Goal: Task Accomplishment & Management: Complete application form

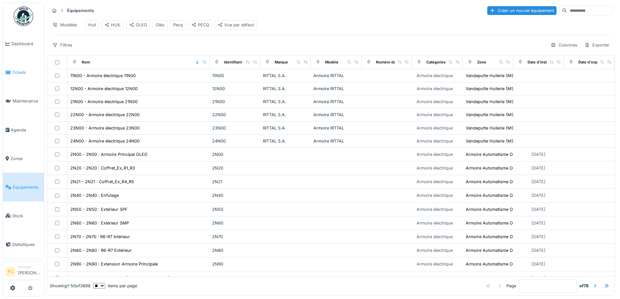
click at [19, 59] on link "Tickets" at bounding box center [23, 72] width 41 height 29
click at [23, 70] on span "Tickets" at bounding box center [26, 72] width 29 height 6
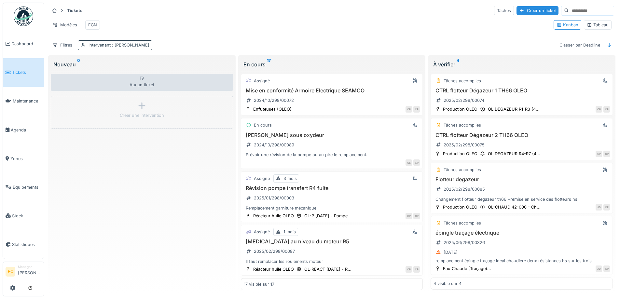
click at [112, 48] on span ": Jonathan Dautricourt" at bounding box center [130, 45] width 39 height 5
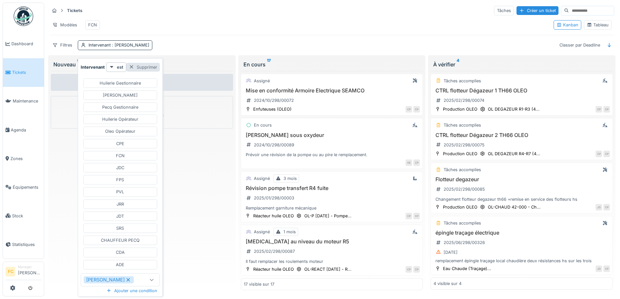
click at [149, 69] on div "Supprimer" at bounding box center [143, 67] width 34 height 9
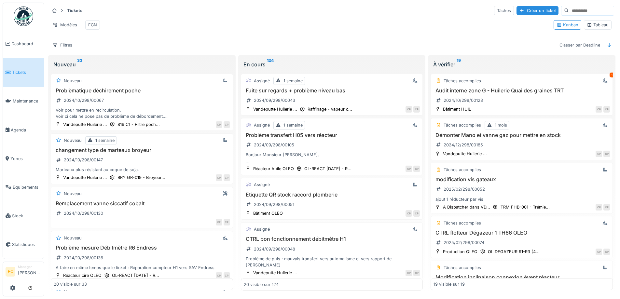
click at [593, 25] on div "Tableau" at bounding box center [598, 24] width 28 height 9
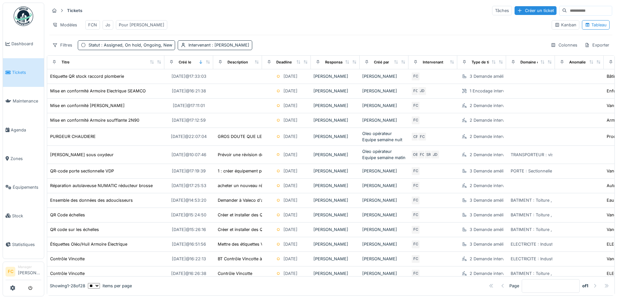
click at [129, 28] on div "Pour Cédric" at bounding box center [142, 25] width 46 height 6
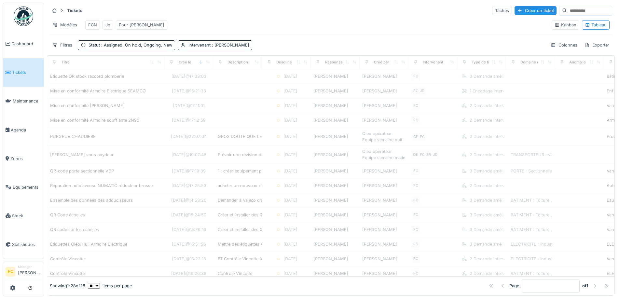
click at [132, 26] on div "Pour Cédric" at bounding box center [142, 25] width 46 height 6
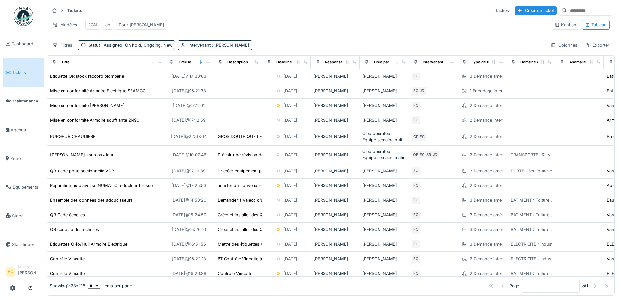
click at [132, 26] on div "Pour Cédric" at bounding box center [142, 25] width 46 height 6
click at [126, 27] on div "Pour Cédric" at bounding box center [142, 25] width 46 height 6
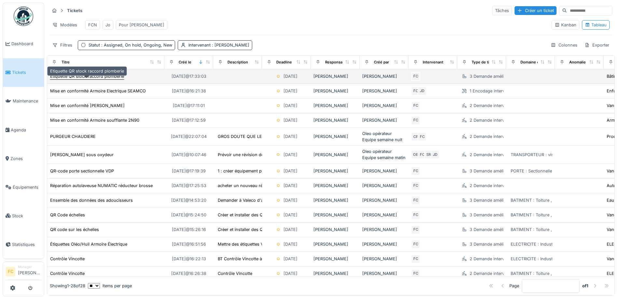
click at [106, 79] on div "Etiquette QR stock raccord plomberie" at bounding box center [87, 76] width 74 height 6
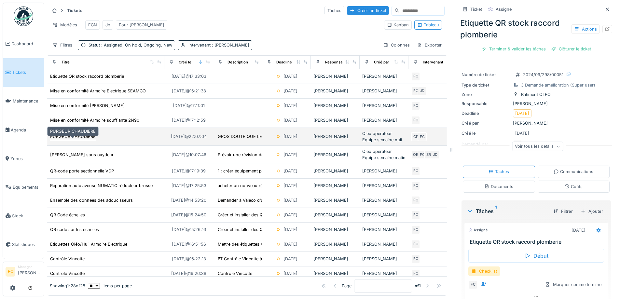
click at [81, 139] on div "PURGEUR CHAUDIERE" at bounding box center [73, 137] width 46 height 6
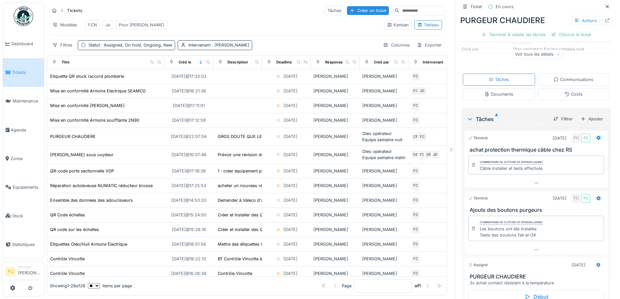
scroll to position [94, 0]
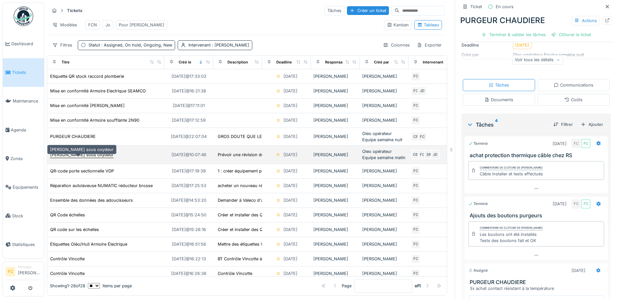
click at [92, 153] on div "[PERSON_NAME] sous oxydeur" at bounding box center [82, 155] width 64 height 6
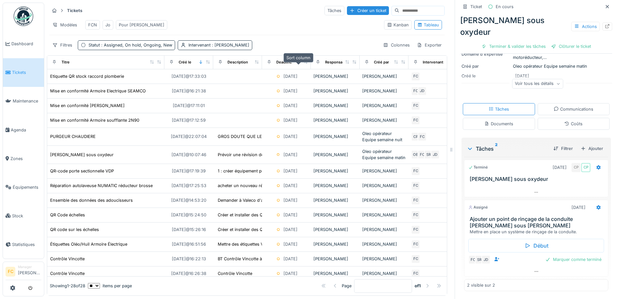
click at [298, 62] on icon at bounding box center [298, 62] width 5 height 4
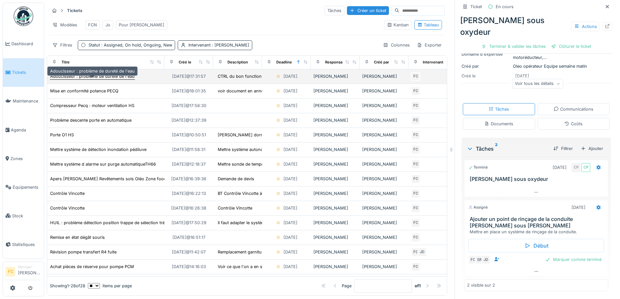
click at [102, 75] on div "Adoucisseur : problème de dureté de l'eau" at bounding box center [92, 76] width 85 height 6
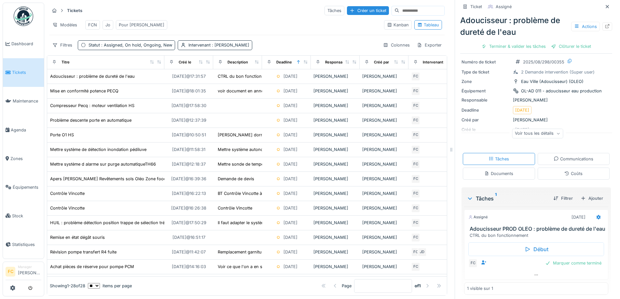
scroll to position [30, 0]
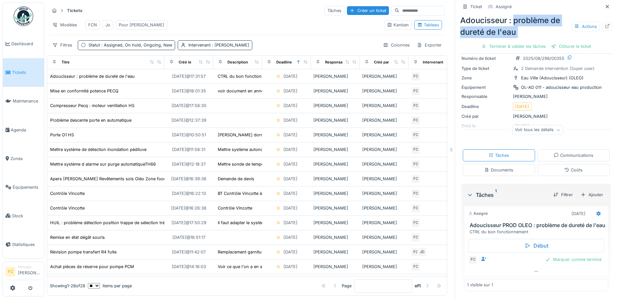
drag, startPoint x: 508, startPoint y: 13, endPoint x: 514, endPoint y: 34, distance: 21.3
click at [514, 34] on div "Adoucisseur : problème de dureté de l'eau Actions Terminer & valider les tâches…" at bounding box center [537, 32] width 152 height 40
click at [528, 23] on div "Adoucisseur : problème de dureté de l'eau Actions" at bounding box center [537, 26] width 152 height 23
click at [571, 43] on div "Clôturer le ticket" at bounding box center [571, 46] width 45 height 9
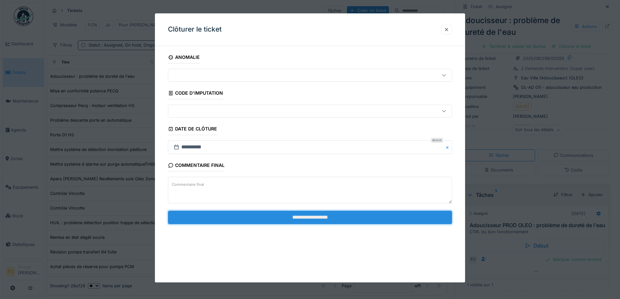
click at [291, 221] on input "**********" at bounding box center [310, 218] width 284 height 14
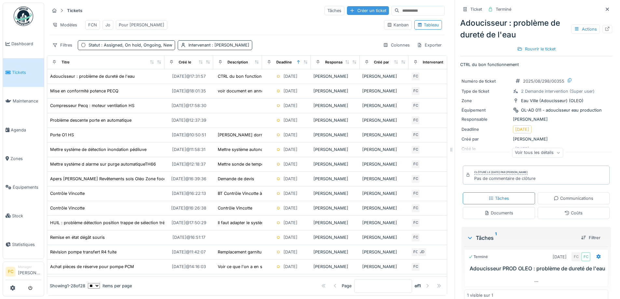
click at [347, 6] on div "Créer un ticket" at bounding box center [368, 10] width 42 height 9
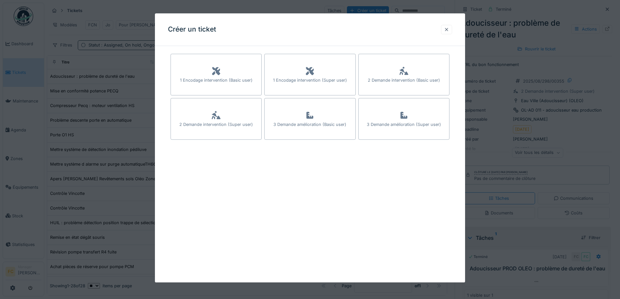
click at [451, 26] on div at bounding box center [446, 29] width 11 height 9
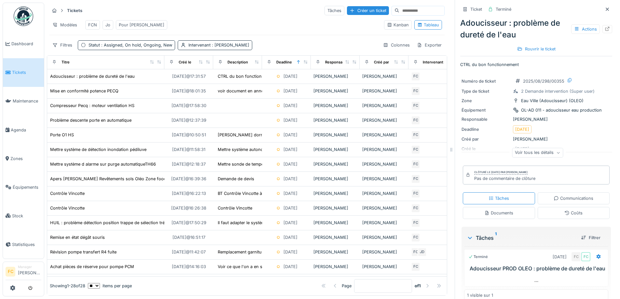
click at [400, 7] on input at bounding box center [422, 10] width 45 height 9
type input "**********"
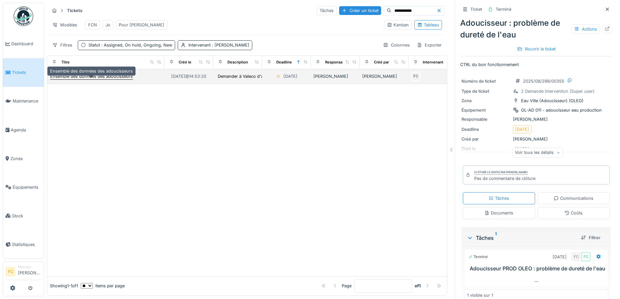
click at [107, 76] on div "Ensemble des données des adoucisseurs" at bounding box center [91, 76] width 83 height 6
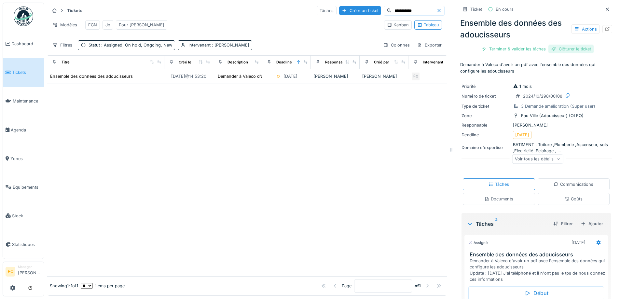
click at [559, 45] on div "Clôturer le ticket" at bounding box center [571, 49] width 45 height 9
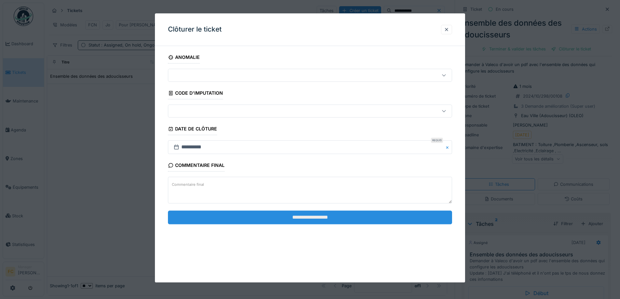
click at [297, 221] on input "**********" at bounding box center [310, 218] width 284 height 14
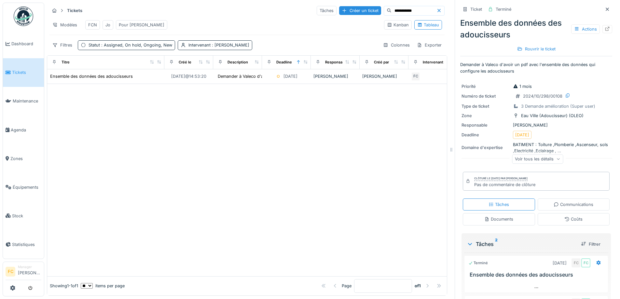
click at [437, 8] on icon at bounding box center [439, 10] width 5 height 4
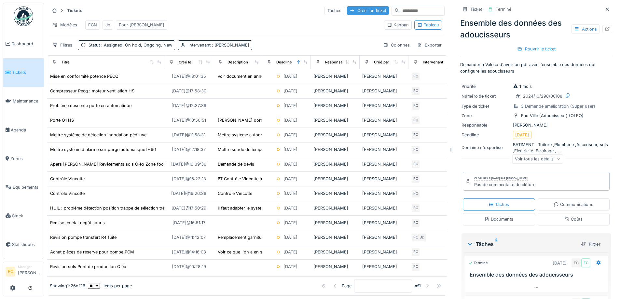
click at [347, 6] on div "Créer un ticket" at bounding box center [368, 10] width 42 height 9
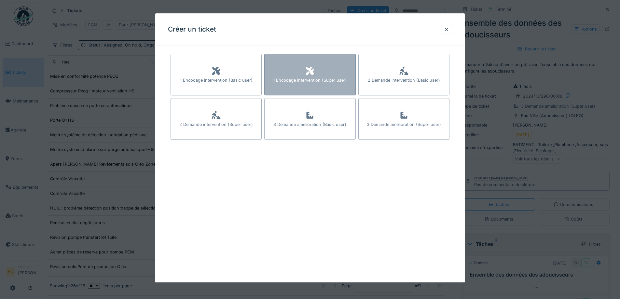
click at [297, 73] on div "1 Encodage intervention (Super user)" at bounding box center [309, 75] width 91 height 42
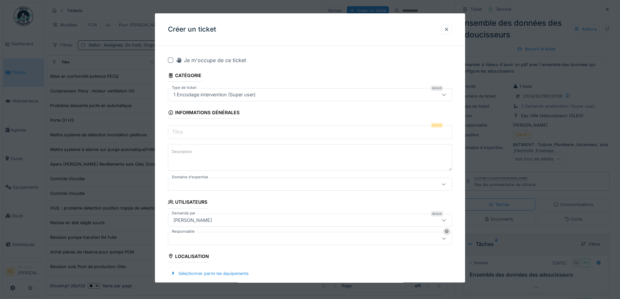
click at [198, 129] on input "Titre" at bounding box center [310, 133] width 284 height 14
click at [170, 61] on div at bounding box center [170, 60] width 5 height 5
click at [217, 153] on textarea "Description" at bounding box center [310, 158] width 284 height 27
click at [271, 132] on input "**********" at bounding box center [310, 133] width 284 height 14
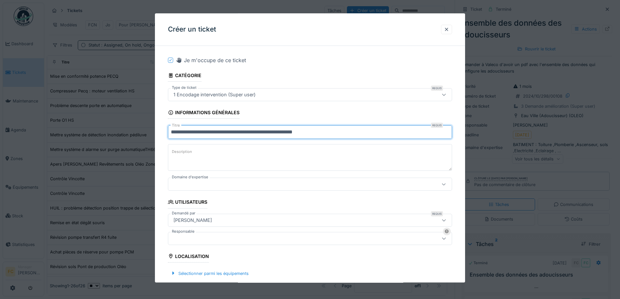
click at [203, 132] on input "**********" at bounding box center [310, 133] width 284 height 14
type input "**********"
click at [217, 164] on textarea "Description" at bounding box center [310, 158] width 284 height 27
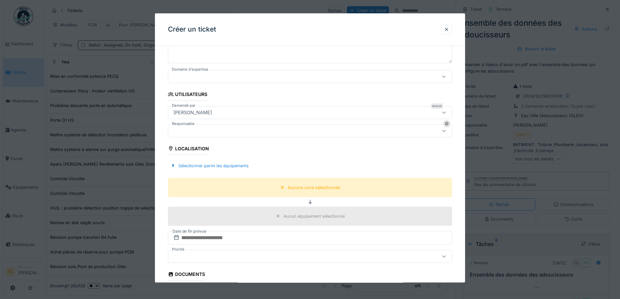
scroll to position [163, 0]
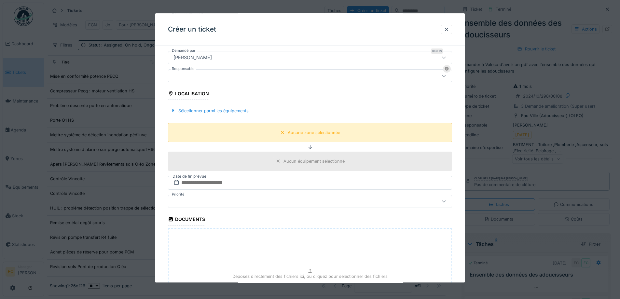
click at [248, 137] on div "Aucune zone sélectionnée" at bounding box center [310, 132] width 284 height 19
click at [224, 110] on div "Sélectionner parmi les équipements" at bounding box center [209, 111] width 83 height 9
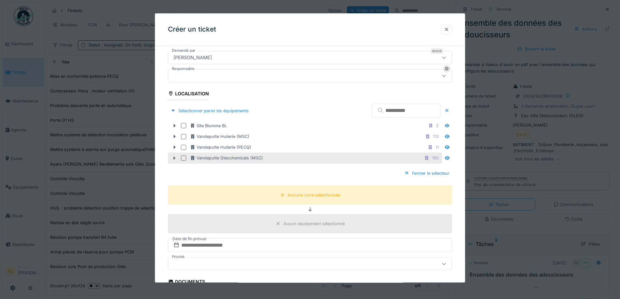
click at [184, 160] on div at bounding box center [183, 158] width 5 height 5
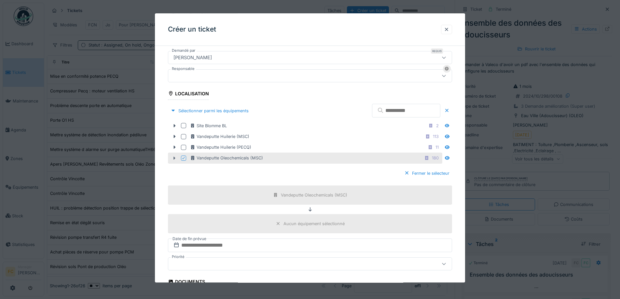
click at [174, 158] on icon at bounding box center [174, 158] width 5 height 4
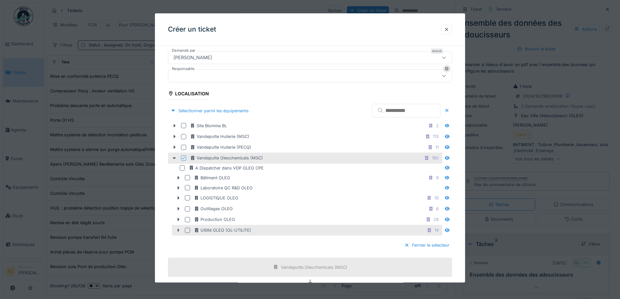
click at [178, 229] on icon at bounding box center [179, 230] width 2 height 3
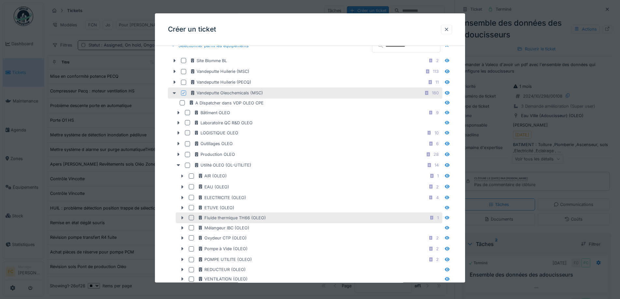
scroll to position [261, 0]
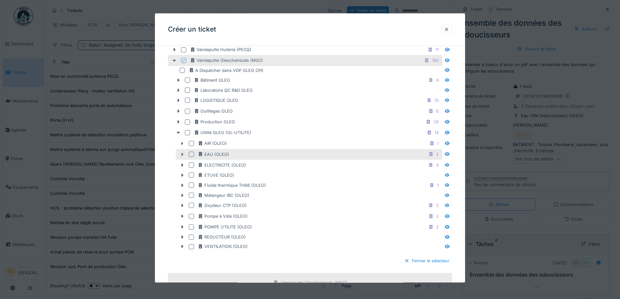
click at [181, 152] on div at bounding box center [182, 154] width 10 height 7
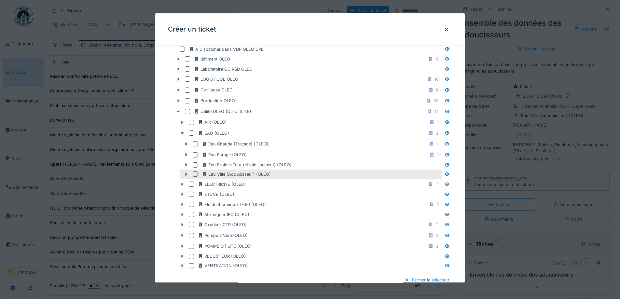
scroll to position [293, 0]
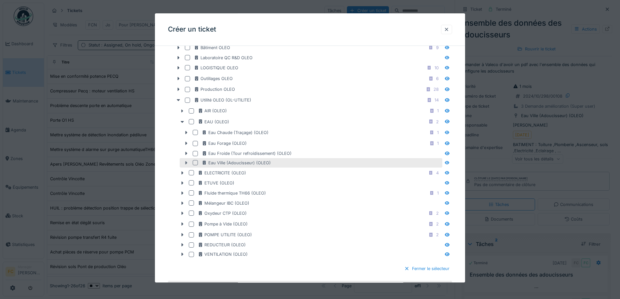
click at [186, 163] on icon at bounding box center [187, 163] width 2 height 3
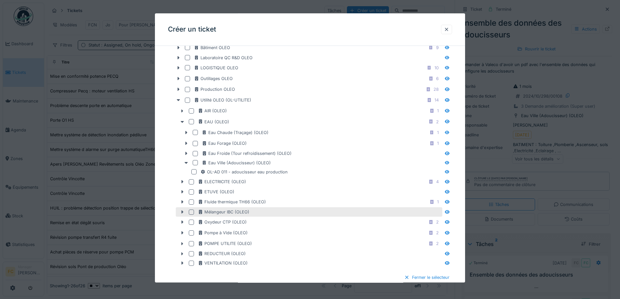
scroll to position [261, 0]
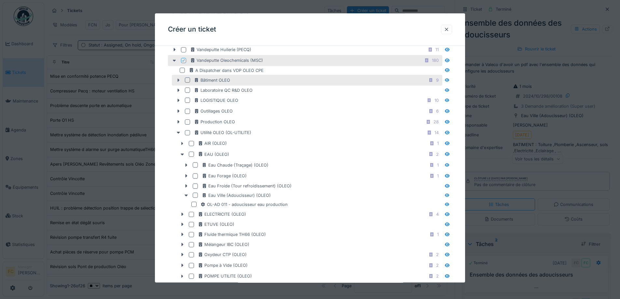
click at [178, 80] on icon at bounding box center [179, 80] width 2 height 3
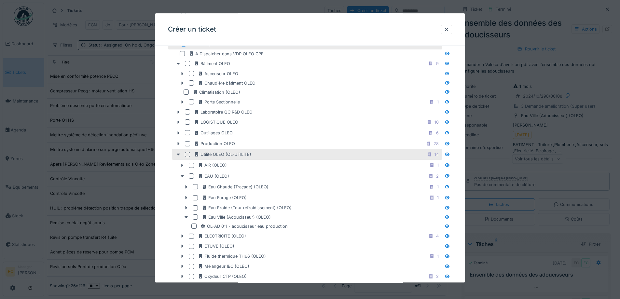
scroll to position [293, 0]
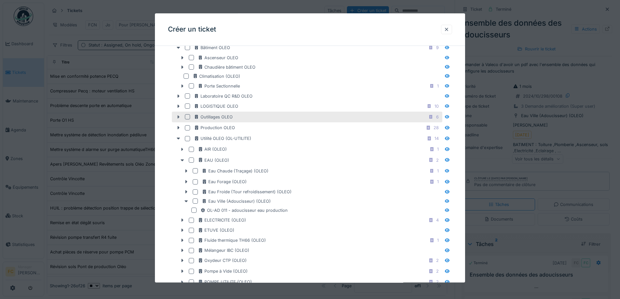
click at [177, 119] on icon at bounding box center [178, 117] width 5 height 4
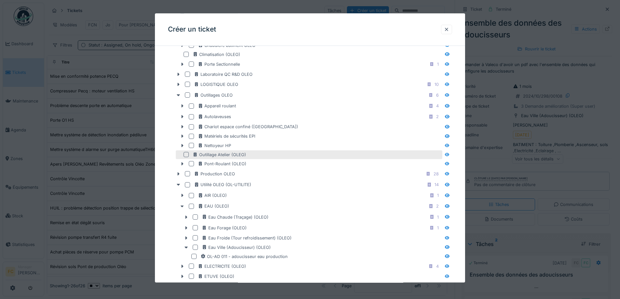
scroll to position [326, 0]
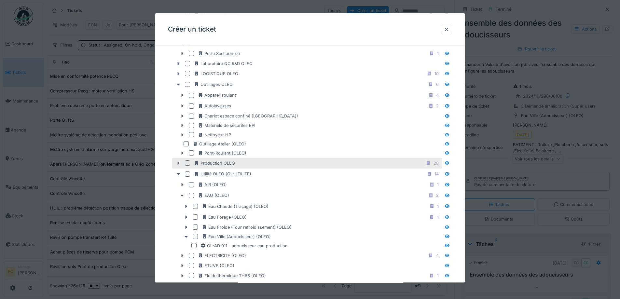
click at [177, 163] on icon at bounding box center [178, 163] width 5 height 4
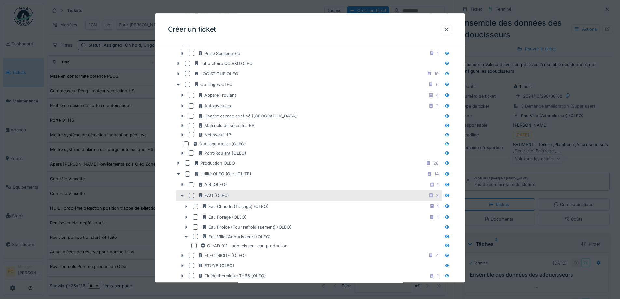
click at [192, 196] on div at bounding box center [191, 195] width 5 height 5
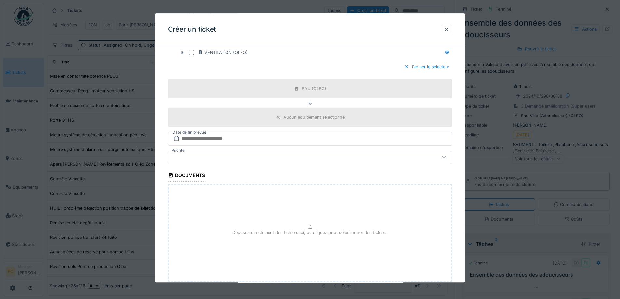
scroll to position [619, 0]
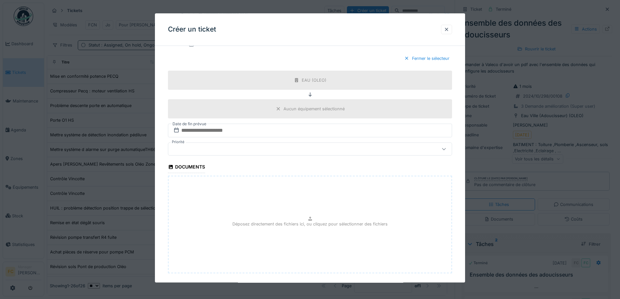
drag, startPoint x: 272, startPoint y: 104, endPoint x: 279, endPoint y: 112, distance: 10.8
click at [273, 105] on div "Aucun équipement sélectionné" at bounding box center [310, 108] width 284 height 19
click at [280, 112] on div at bounding box center [278, 109] width 5 height 6
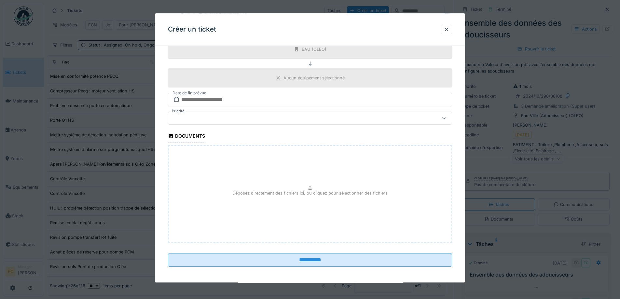
scroll to position [661, 0]
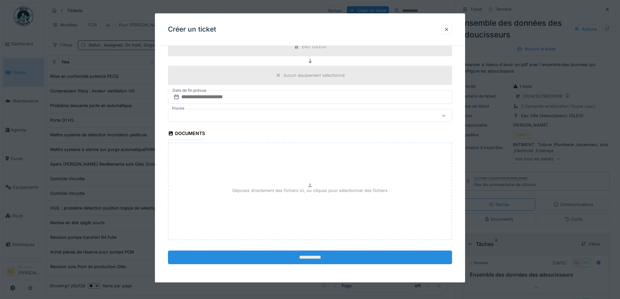
click at [300, 255] on input "**********" at bounding box center [310, 258] width 284 height 14
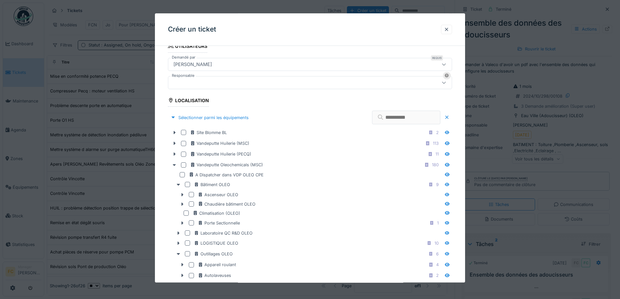
scroll to position [66, 0]
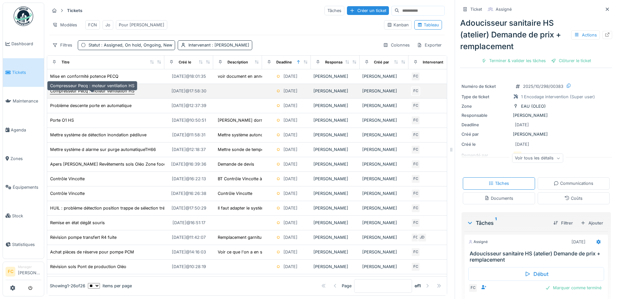
click at [103, 94] on div "Compresseur Pecq : moteur ventilation HS" at bounding box center [92, 91] width 84 height 6
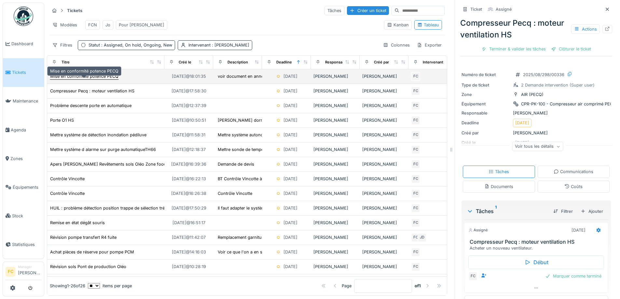
click at [95, 79] on div "Mise en conformité potence PECQ" at bounding box center [84, 76] width 68 height 6
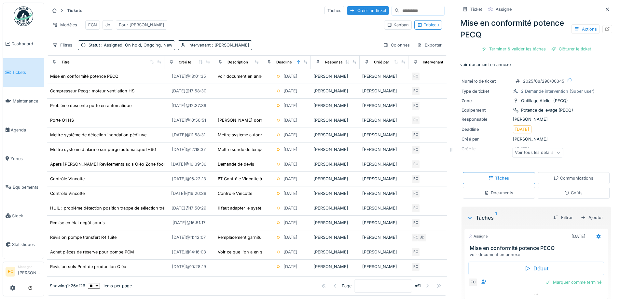
click at [542, 148] on div "Voir tous les détails" at bounding box center [537, 152] width 51 height 9
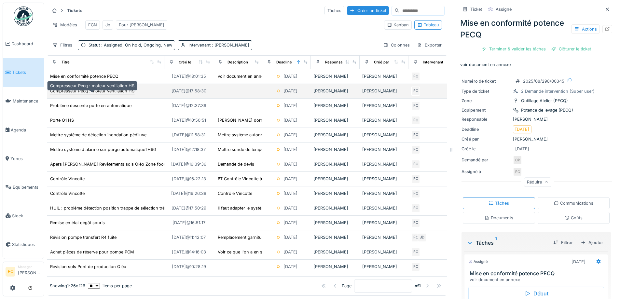
click at [107, 92] on div "Compresseur Pecq : moteur ventilation HS" at bounding box center [92, 91] width 84 height 6
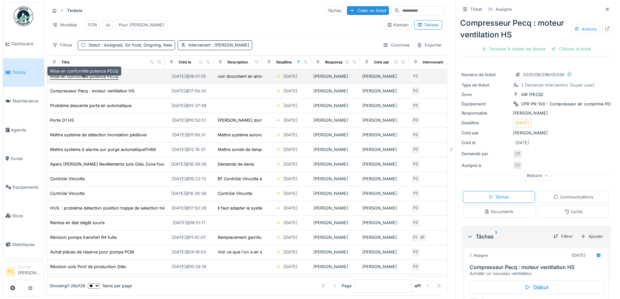
click at [91, 78] on div "Mise en conformité potence PECQ" at bounding box center [84, 76] width 68 height 6
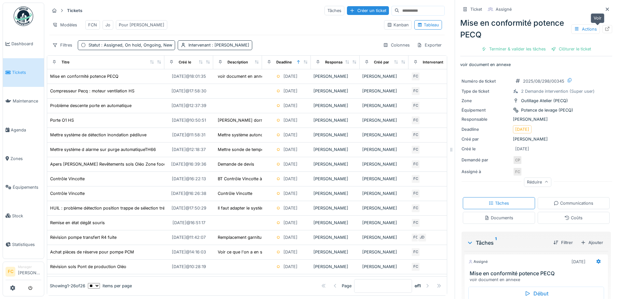
click at [605, 27] on icon at bounding box center [607, 29] width 5 height 4
click at [16, 73] on span "Tickets" at bounding box center [26, 72] width 29 height 6
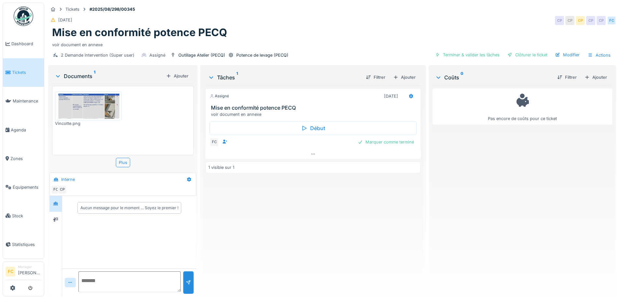
click at [101, 109] on img at bounding box center [89, 105] width 64 height 25
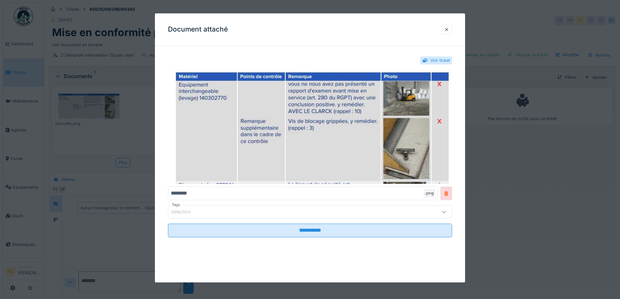
scroll to position [5, 0]
click at [115, 211] on div at bounding box center [310, 149] width 620 height 299
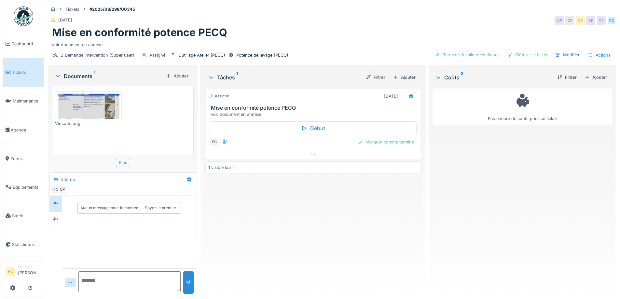
click at [101, 107] on img at bounding box center [89, 105] width 64 height 25
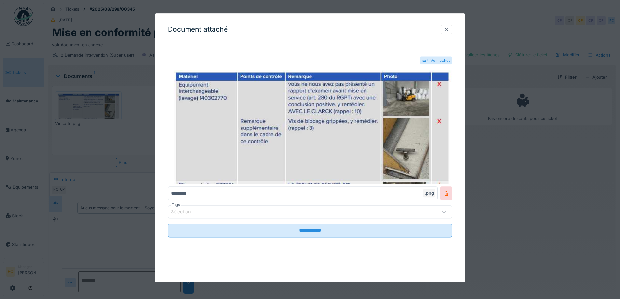
click at [447, 30] on div at bounding box center [446, 29] width 5 height 6
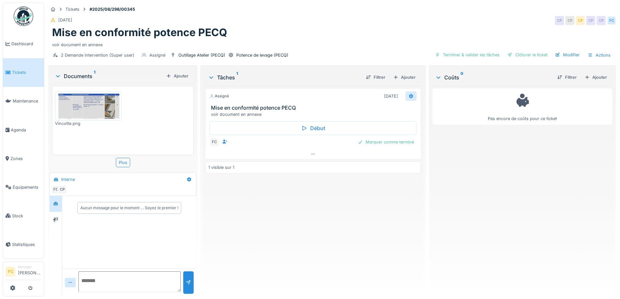
click at [410, 94] on icon at bounding box center [411, 96] width 5 height 4
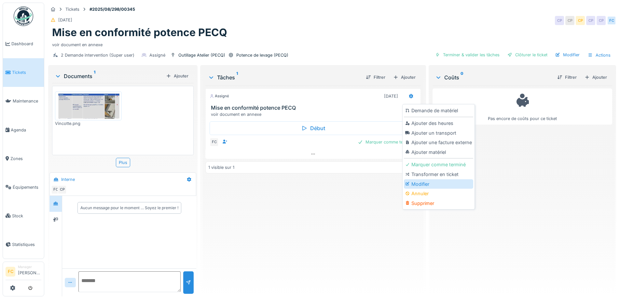
click at [420, 179] on div "Modifier" at bounding box center [438, 184] width 69 height 10
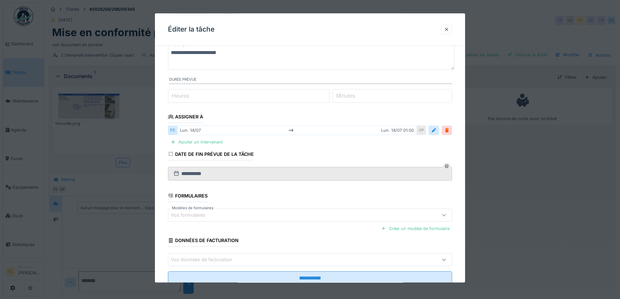
scroll to position [33, 0]
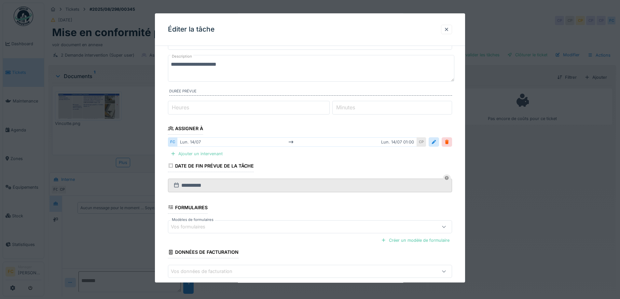
click at [195, 154] on div "Ajouter un intervenant" at bounding box center [196, 154] width 57 height 9
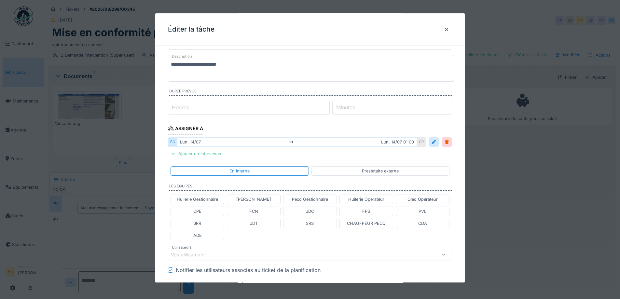
click at [199, 221] on div "JRR" at bounding box center [197, 224] width 7 height 6
type input "****"
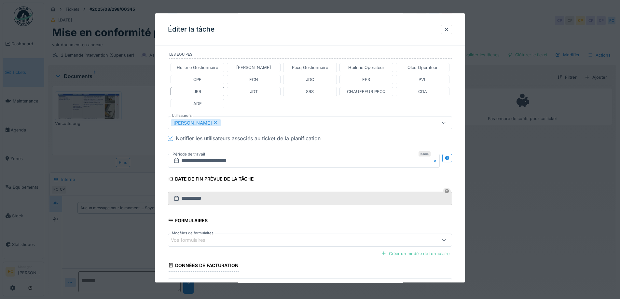
scroll to position [210, 0]
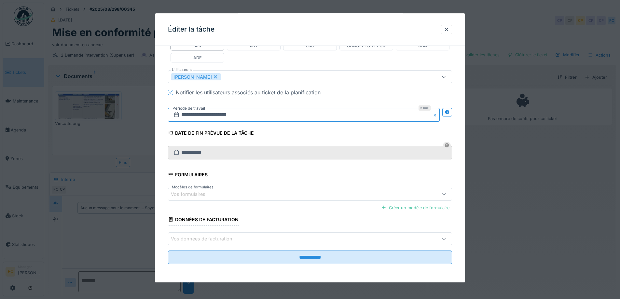
click at [251, 113] on input "**********" at bounding box center [304, 115] width 272 height 14
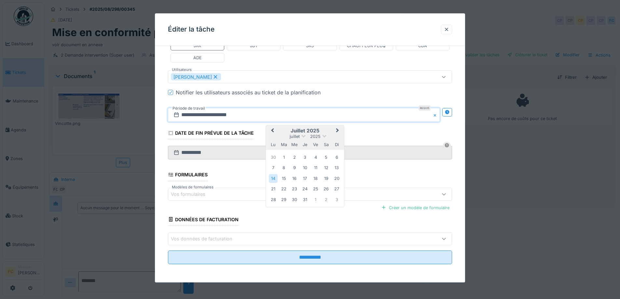
click at [339, 129] on button "Next Month" at bounding box center [338, 131] width 10 height 10
click at [273, 168] on div "8" at bounding box center [273, 168] width 9 height 9
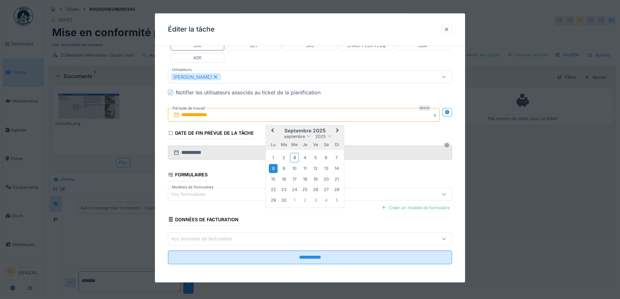
click at [273, 168] on div "8" at bounding box center [273, 168] width 9 height 9
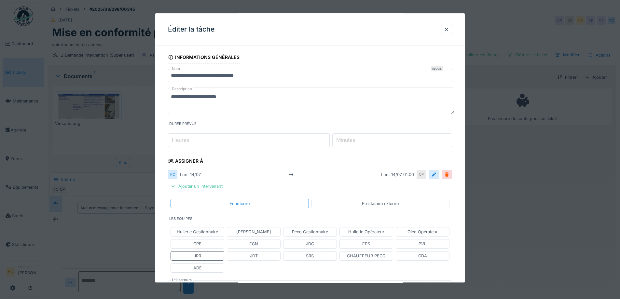
scroll to position [0, 0]
click at [249, 99] on textarea "**********" at bounding box center [311, 101] width 287 height 27
drag, startPoint x: 260, startPoint y: 107, endPoint x: 139, endPoint y: 106, distance: 120.5
click at [139, 106] on div "**********" at bounding box center [332, 149] width 576 height 299
type textarea "**********"
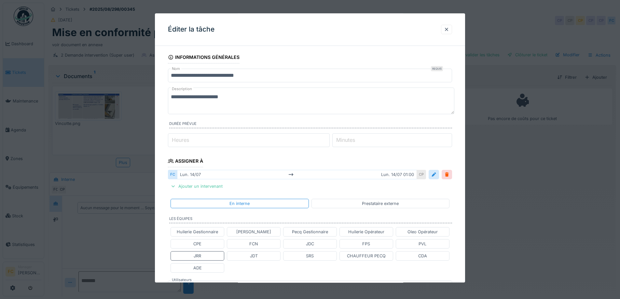
click at [129, 108] on div at bounding box center [310, 149] width 620 height 299
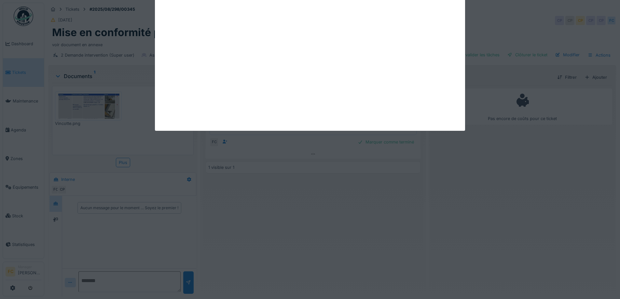
click at [78, 108] on div "Annuler Tickets #2025/08/298/00345 09/08/2025 CP CP CP CP CP FC Mise en conform…" at bounding box center [332, 149] width 576 height 299
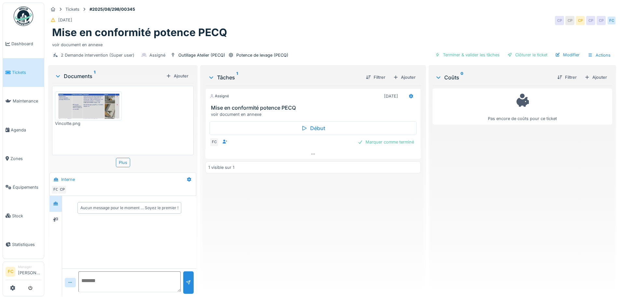
click at [78, 108] on img at bounding box center [89, 105] width 64 height 25
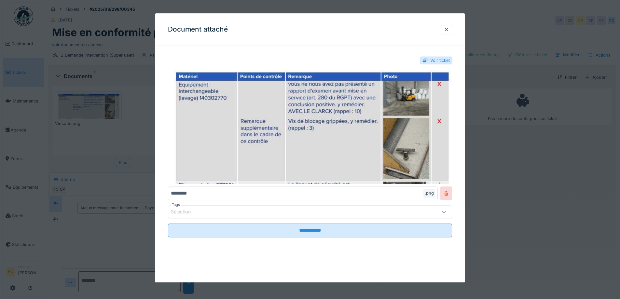
click at [113, 143] on div at bounding box center [310, 149] width 620 height 299
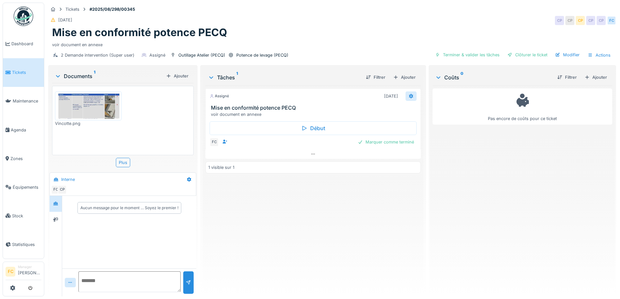
click at [409, 95] on icon at bounding box center [411, 96] width 4 height 5
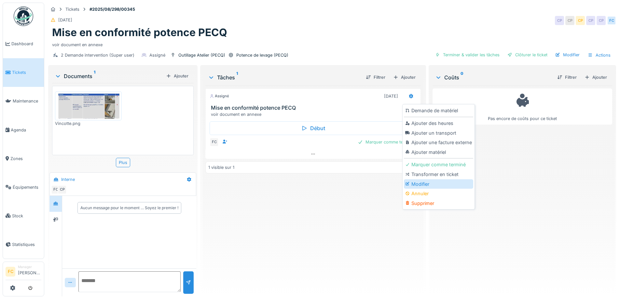
click at [419, 185] on div "Modifier" at bounding box center [438, 184] width 69 height 10
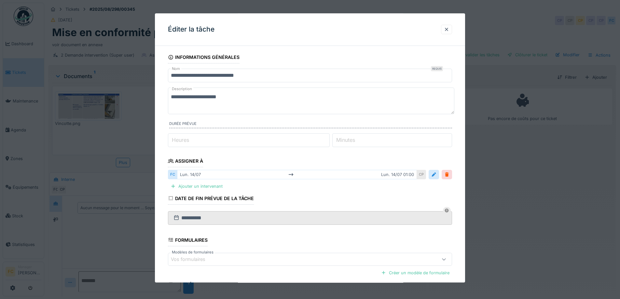
click at [194, 106] on textarea "**********" at bounding box center [311, 101] width 287 height 27
click at [237, 92] on textarea "**********" at bounding box center [311, 101] width 287 height 27
paste textarea "**********"
drag, startPoint x: 249, startPoint y: 105, endPoint x: 233, endPoint y: 107, distance: 16.4
click at [233, 107] on textarea "**********" at bounding box center [311, 101] width 287 height 27
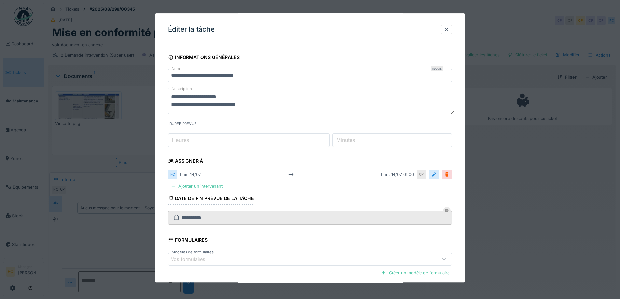
click at [250, 107] on textarea "**********" at bounding box center [311, 101] width 287 height 27
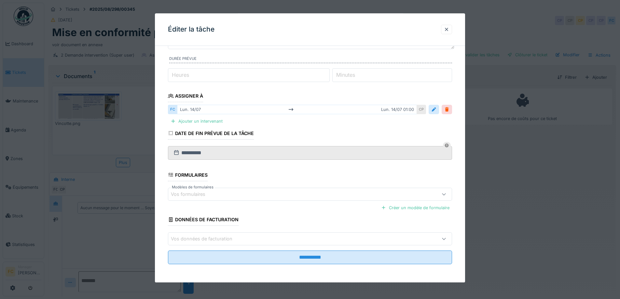
scroll to position [5, 0]
type textarea "**********"
click at [194, 119] on div "Ajouter un intervenant" at bounding box center [196, 121] width 57 height 9
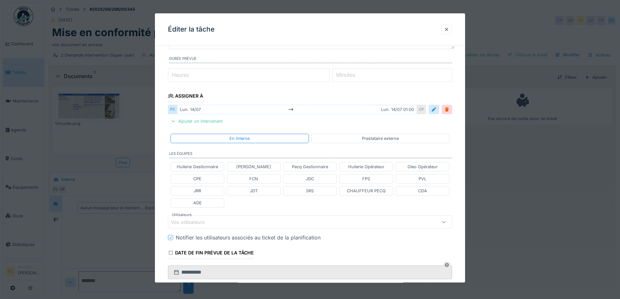
click at [204, 190] on div "JRR" at bounding box center [198, 190] width 54 height 9
type input "****"
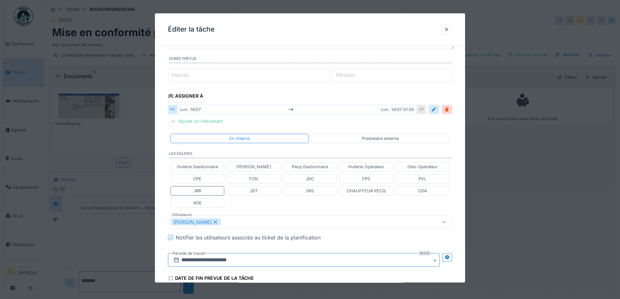
click at [191, 263] on input "**********" at bounding box center [304, 261] width 272 height 14
click at [338, 171] on span "Next Month" at bounding box center [338, 174] width 0 height 8
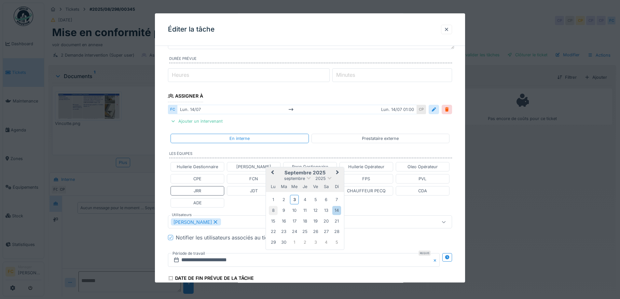
click at [273, 211] on div "8" at bounding box center [273, 210] width 9 height 9
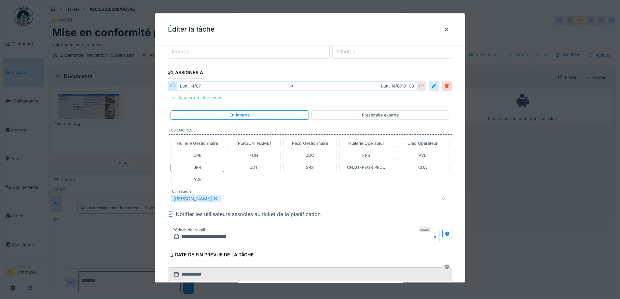
scroll to position [210, 0]
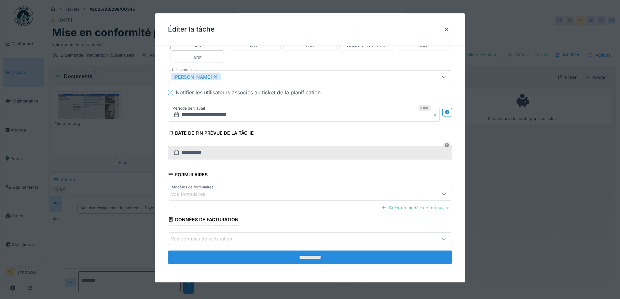
click at [257, 257] on input "**********" at bounding box center [310, 258] width 284 height 14
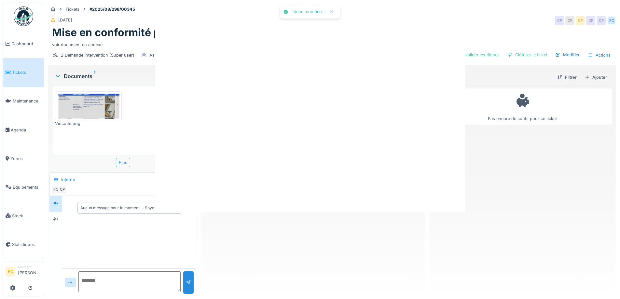
scroll to position [0, 0]
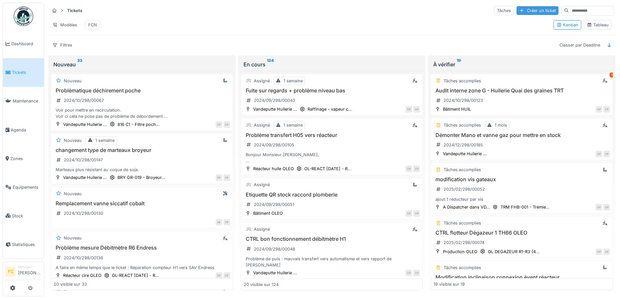
click at [528, 10] on div "Créer un ticket" at bounding box center [538, 10] width 42 height 9
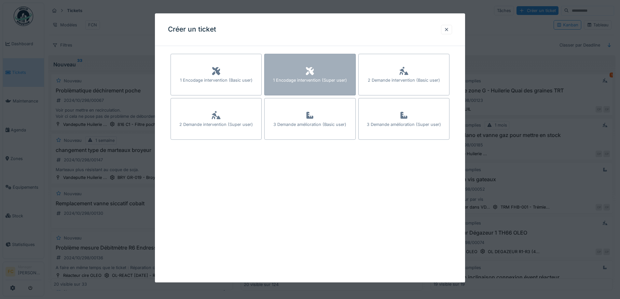
click at [337, 69] on div "1 Encodage intervention (Super user)" at bounding box center [309, 75] width 91 height 42
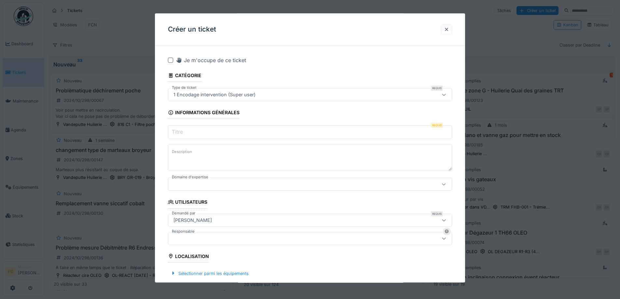
click at [197, 135] on input "Titre" at bounding box center [310, 133] width 284 height 14
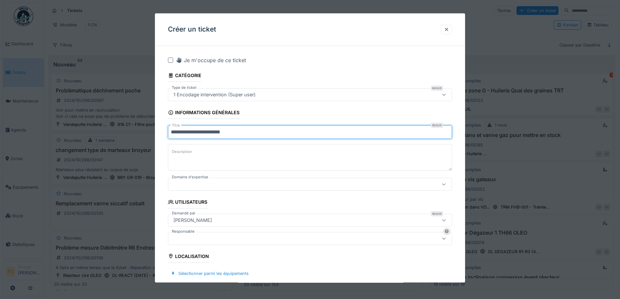
type input "**********"
drag, startPoint x: 246, startPoint y: 135, endPoint x: 108, endPoint y: 131, distance: 138.5
click at [108, 131] on div "**********" at bounding box center [332, 149] width 576 height 299
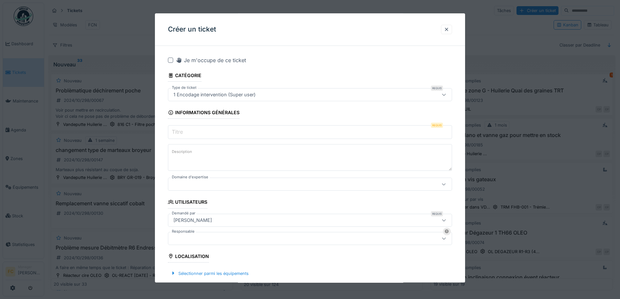
paste input "**********"
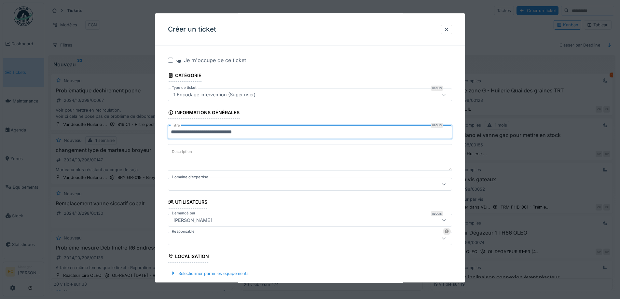
type input "**********"
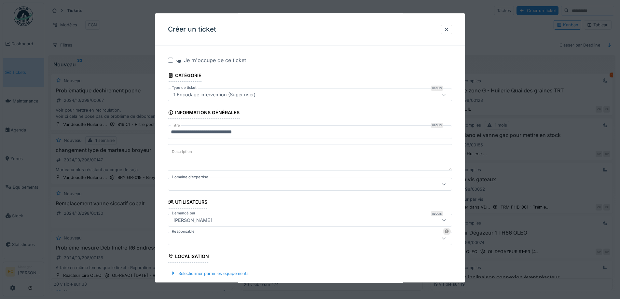
click at [240, 148] on textarea "Description" at bounding box center [310, 158] width 284 height 27
type textarea "*"
click at [448, 28] on div at bounding box center [446, 29] width 5 height 6
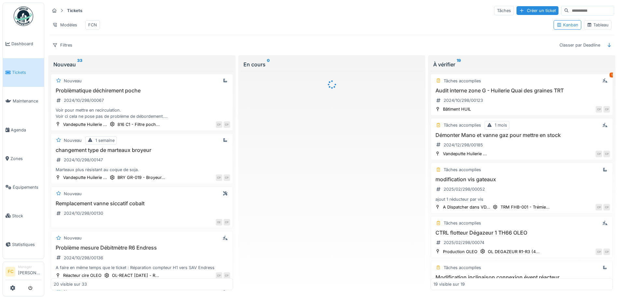
click at [18, 68] on link "Tickets" at bounding box center [23, 72] width 41 height 29
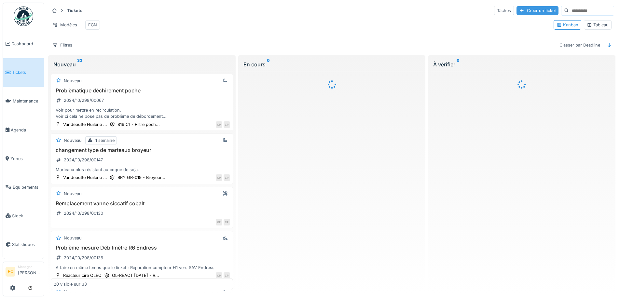
click at [517, 13] on div "Créer un ticket" at bounding box center [538, 10] width 42 height 9
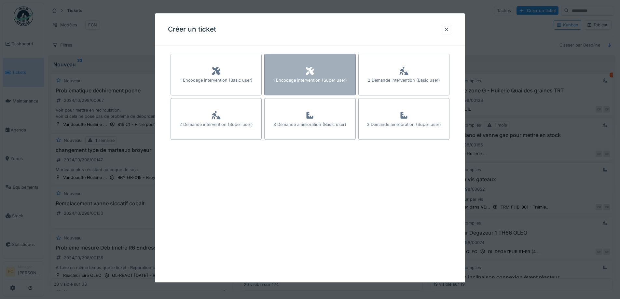
click at [306, 83] on div "1 Encodage intervention (Super user)" at bounding box center [310, 81] width 74 height 6
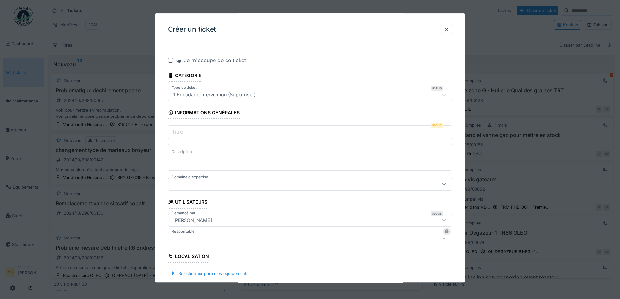
click at [216, 130] on input "Titre" at bounding box center [310, 133] width 284 height 14
click at [216, 139] on input "Titre" at bounding box center [310, 133] width 284 height 14
click at [250, 134] on input "Titre" at bounding box center [310, 133] width 284 height 14
paste input "**********"
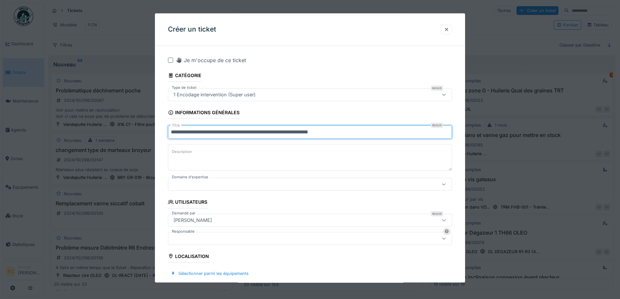
drag, startPoint x: 175, startPoint y: 132, endPoint x: 176, endPoint y: 137, distance: 5.1
click at [175, 133] on input "**********" at bounding box center [310, 133] width 284 height 14
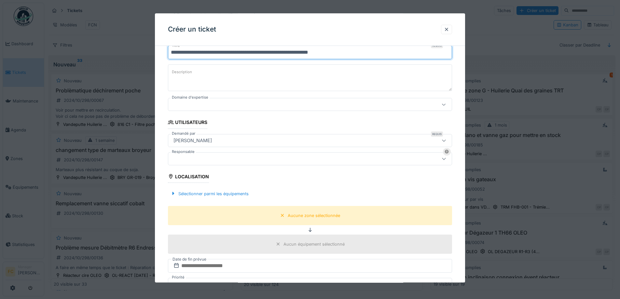
scroll to position [98, 0]
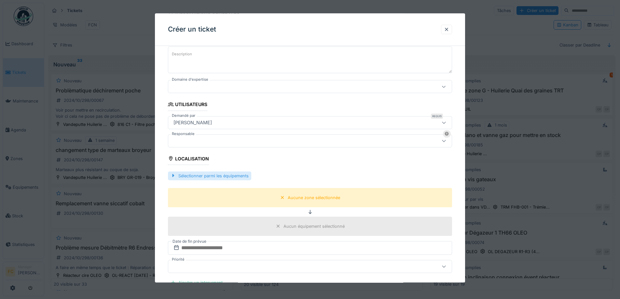
type input "**********"
click at [213, 176] on div "Sélectionner parmi les équipements" at bounding box center [209, 176] width 83 height 9
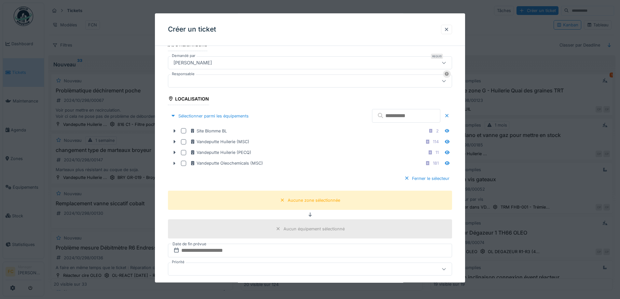
scroll to position [163, 0]
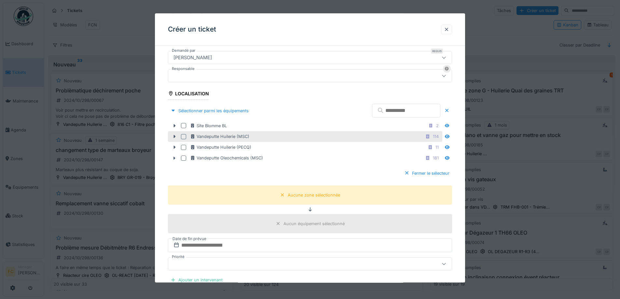
click at [185, 139] on div at bounding box center [183, 136] width 5 height 5
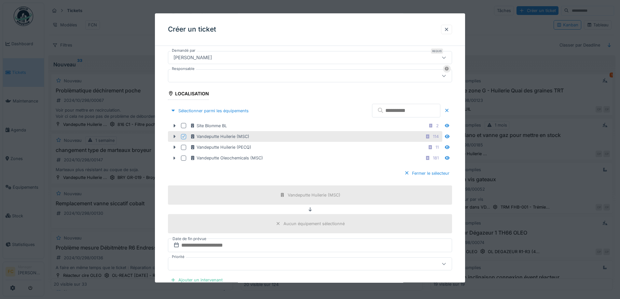
click at [175, 136] on icon at bounding box center [174, 137] width 5 height 4
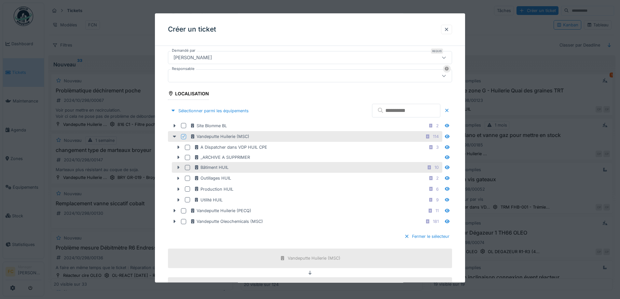
click at [176, 164] on div at bounding box center [178, 167] width 10 height 7
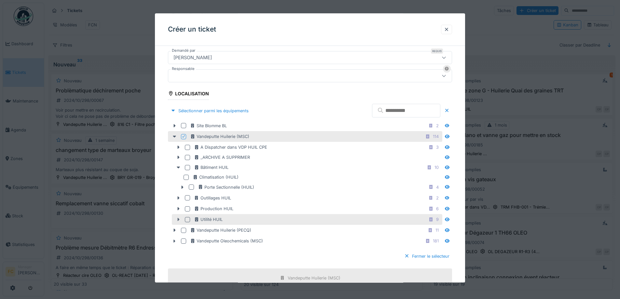
click at [179, 218] on icon at bounding box center [178, 220] width 5 height 4
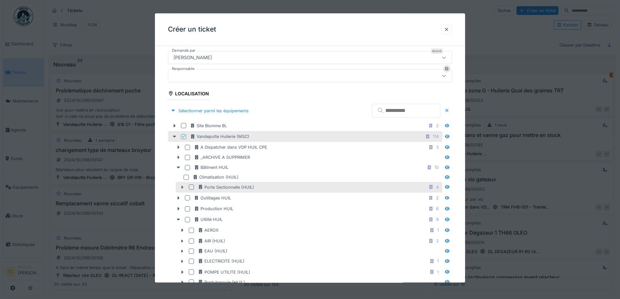
click at [182, 187] on icon at bounding box center [183, 187] width 2 height 3
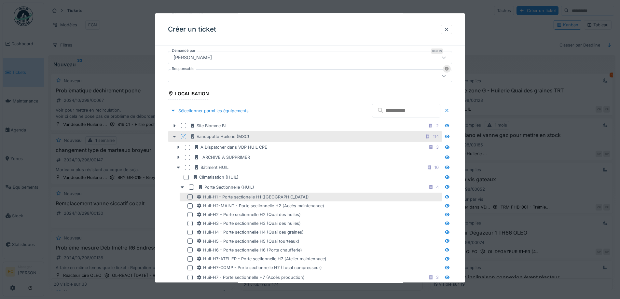
scroll to position [195, 0]
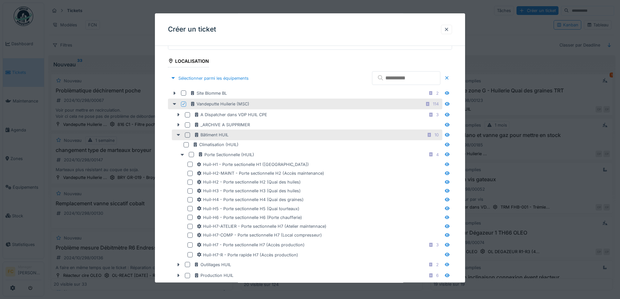
click at [188, 137] on div at bounding box center [187, 135] width 5 height 5
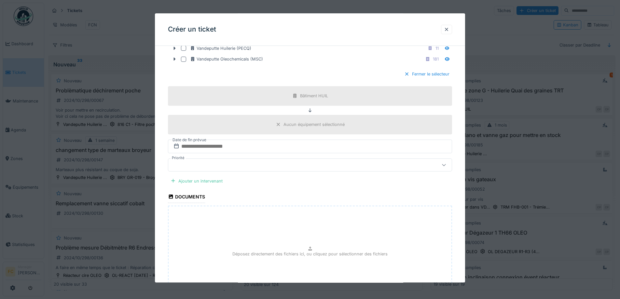
scroll to position [521, 0]
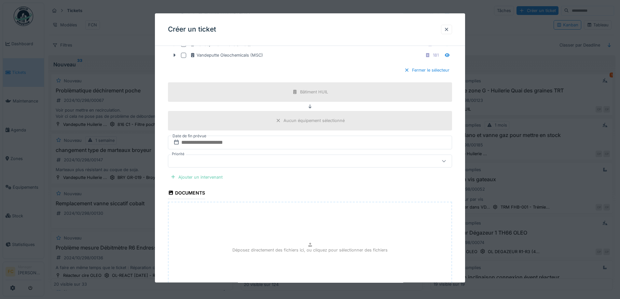
click at [213, 178] on div "Ajouter un intervenant" at bounding box center [196, 177] width 57 height 9
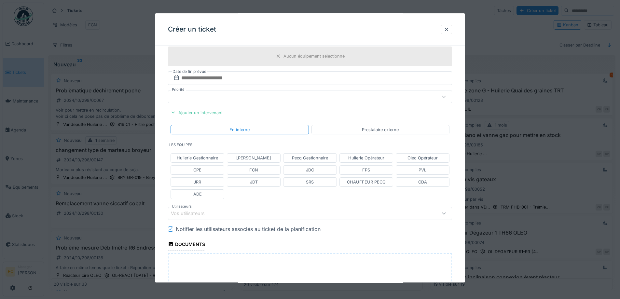
scroll to position [586, 0]
click at [208, 183] on div "JRR" at bounding box center [198, 181] width 54 height 9
type input "****"
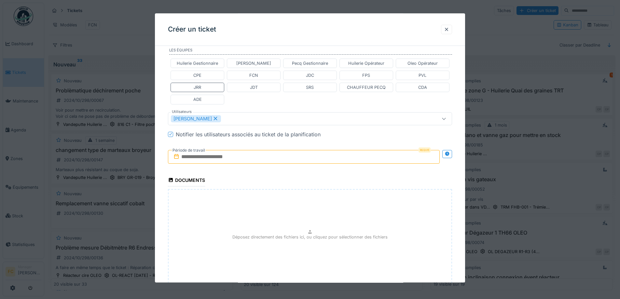
scroll to position [684, 0]
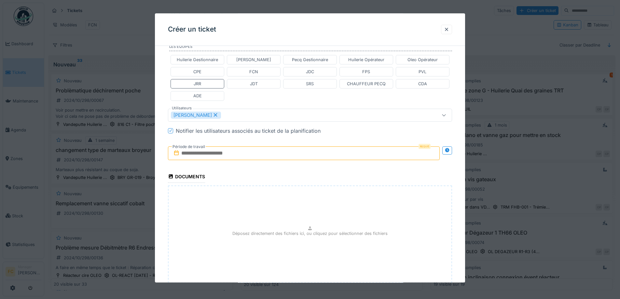
click at [386, 154] on input "text" at bounding box center [304, 154] width 272 height 14
click at [285, 206] on div "9" at bounding box center [284, 207] width 9 height 9
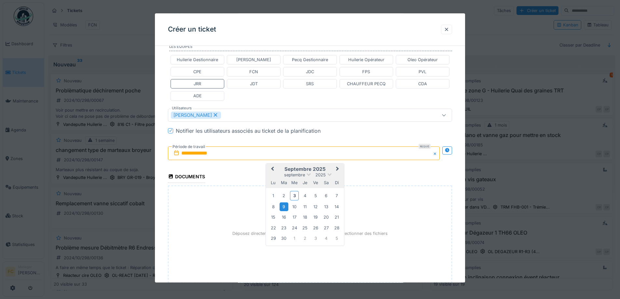
click at [285, 206] on div "9" at bounding box center [284, 207] width 9 height 9
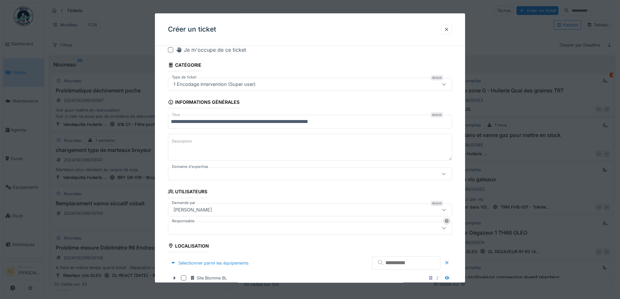
scroll to position [0, 0]
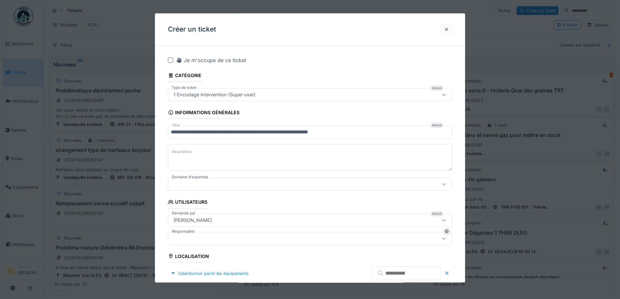
click at [239, 159] on textarea "Description" at bounding box center [310, 158] width 284 height 27
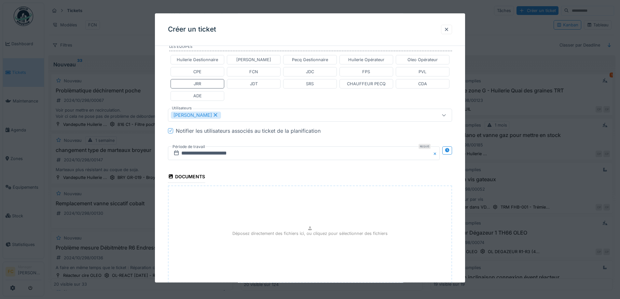
scroll to position [727, 0]
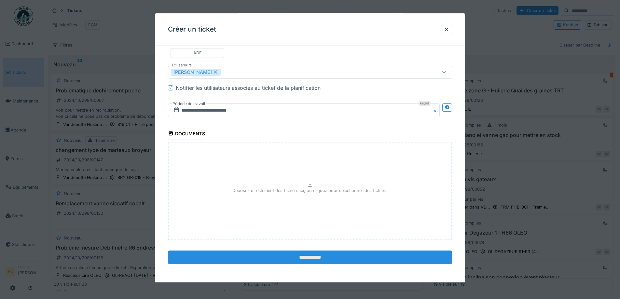
type textarea "**********"
click at [256, 257] on input "**********" at bounding box center [310, 258] width 284 height 14
